Goal: Task Accomplishment & Management: Complete application form

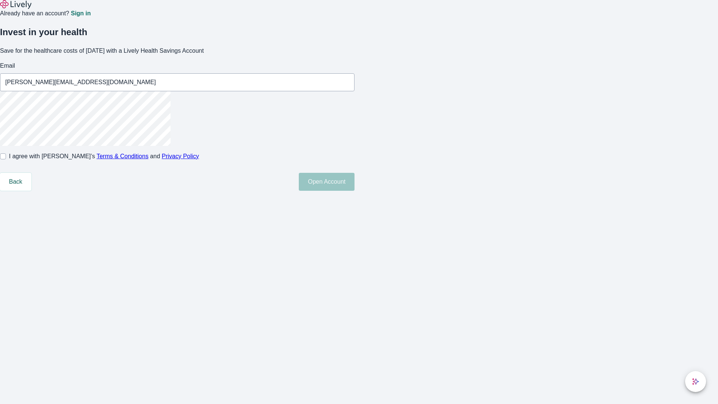
click at [6, 159] on input "I agree with Lively’s Terms & Conditions and Privacy Policy" at bounding box center [3, 156] width 6 height 6
checkbox input "true"
click at [354, 191] on button "Open Account" at bounding box center [327, 182] width 56 height 18
